Goal: Information Seeking & Learning: Learn about a topic

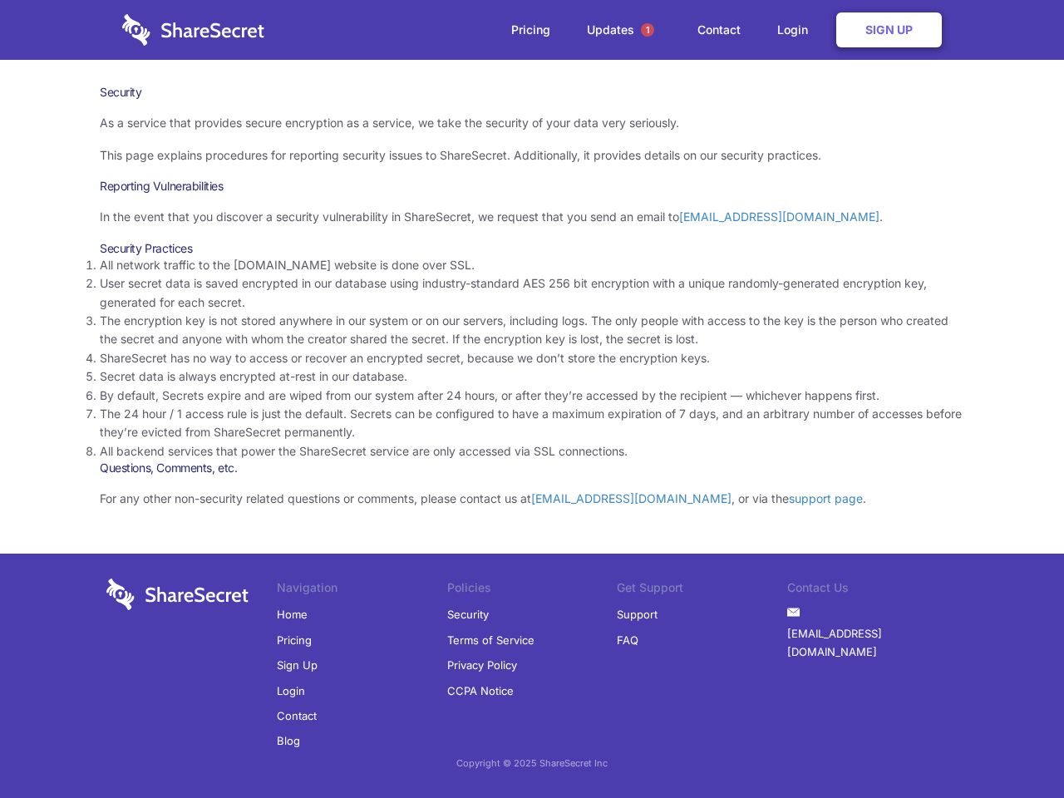
click at [532, 399] on li "By default, Secrets expire and are wiped from our system after 24 hours, or aft…" at bounding box center [532, 395] width 864 height 18
click at [647, 30] on span "1" at bounding box center [647, 29] width 13 height 13
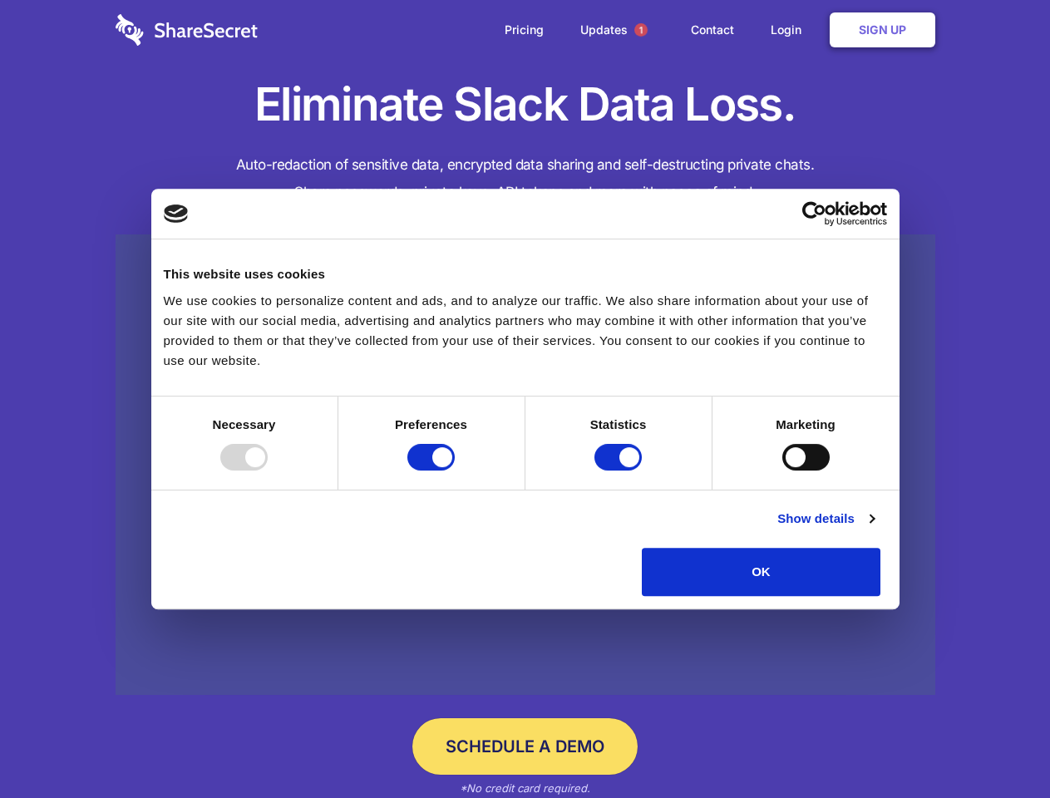
click at [268, 470] on div at bounding box center [243, 457] width 47 height 27
click at [455, 470] on input "Preferences" at bounding box center [430, 457] width 47 height 27
checkbox input "false"
click at [620, 470] on input "Statistics" at bounding box center [617, 457] width 47 height 27
checkbox input "false"
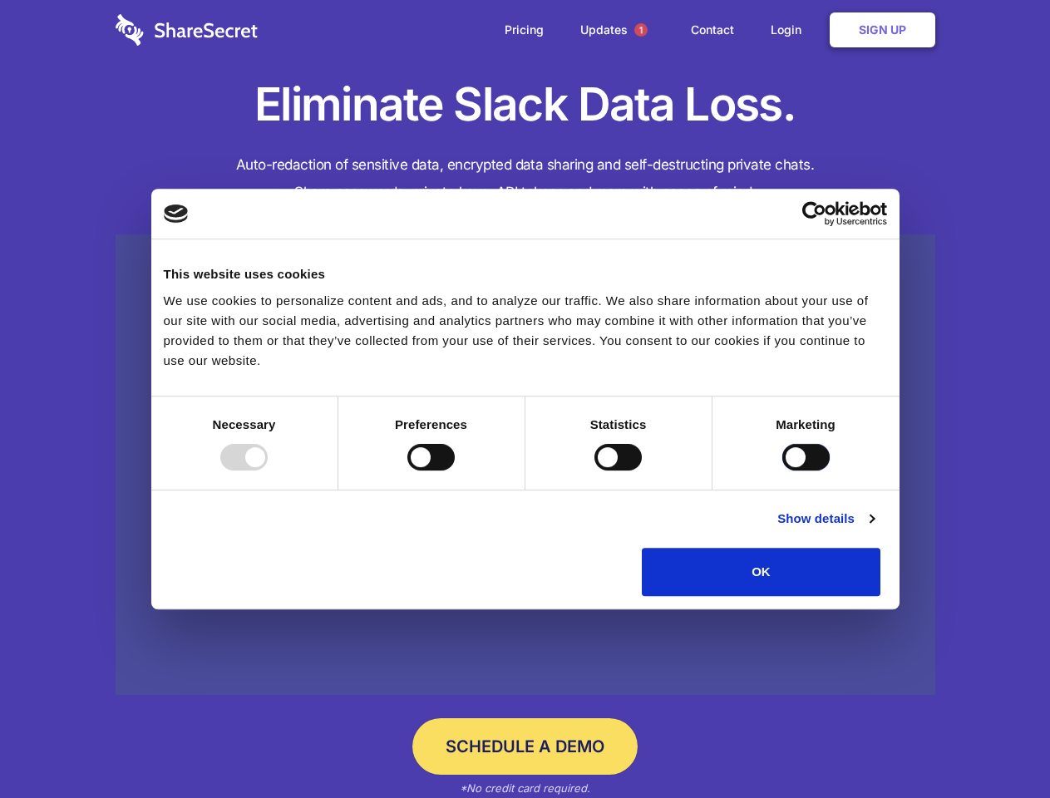
click at [782, 470] on input "Marketing" at bounding box center [805, 457] width 47 height 27
checkbox input "true"
click at [874, 529] on link "Show details" at bounding box center [825, 519] width 96 height 20
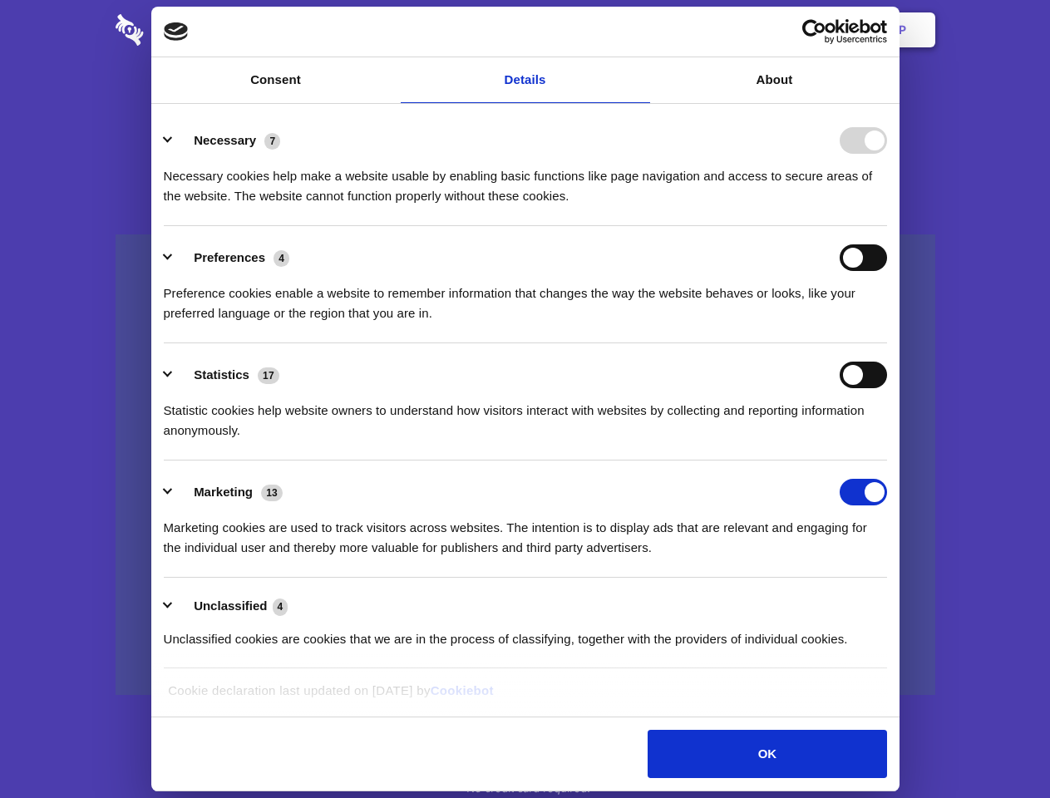
click at [887, 226] on li "Necessary 7 Necessary cookies help make a website usable by enabling basic func…" at bounding box center [525, 167] width 723 height 117
click at [640, 30] on span "1" at bounding box center [640, 29] width 13 height 13
